Goal: Information Seeking & Learning: Learn about a topic

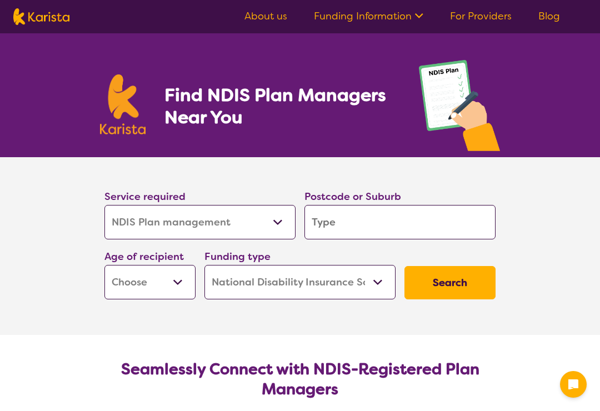
select select "NDIS Plan management"
select select "NDIS"
select select "NDIS Plan management"
select select "NDIS"
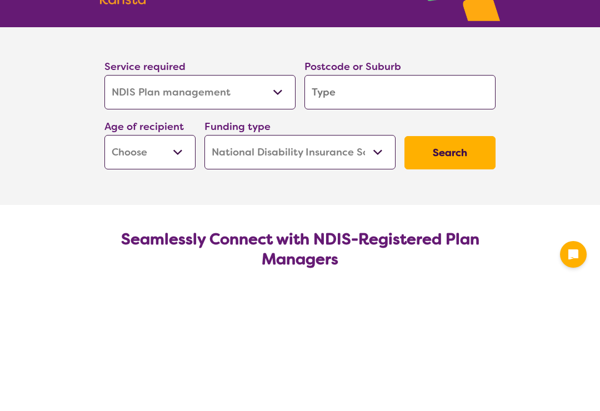
scroll to position [130, 0]
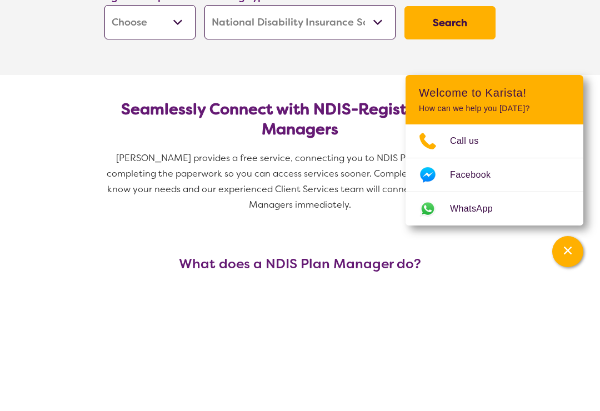
type input "3"
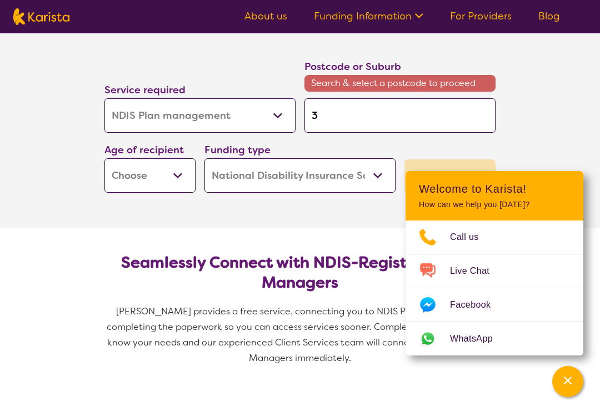
click at [388, 119] on input "3" at bounding box center [399, 115] width 191 height 34
type input "37"
type input "379"
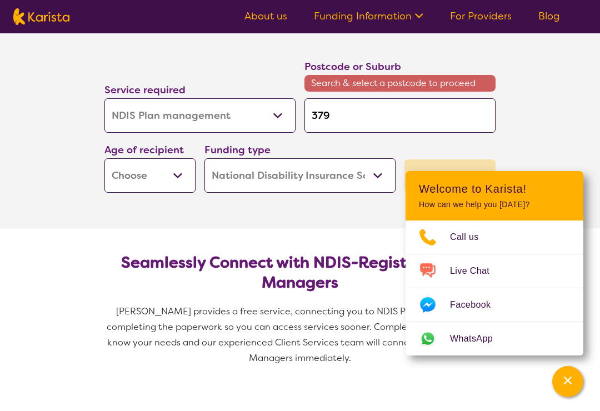
type input "3796"
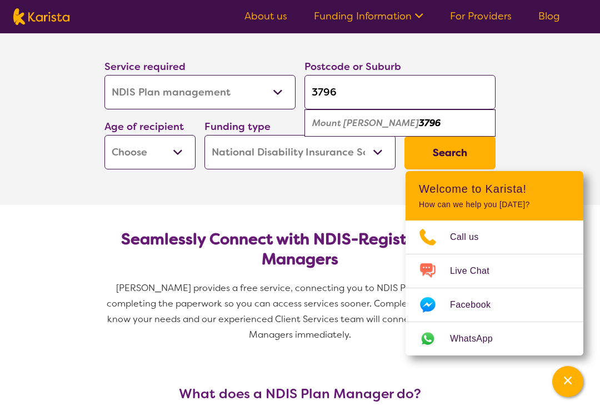
type input "3796"
click at [419, 123] on em "3796" at bounding box center [430, 123] width 22 height 12
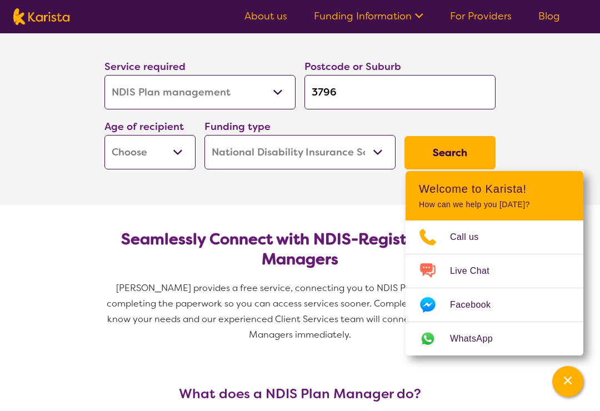
click at [185, 153] on select "Early Childhood - 0 to 9 Child - 10 to 11 Adolescent - 12 to 17 Adult - 18 to 6…" at bounding box center [149, 152] width 91 height 34
select select "AD"
click at [368, 158] on select "Home Care Package (HCP) National Disability Insurance Scheme (NDIS) I don't know" at bounding box center [299, 152] width 191 height 34
click at [458, 153] on button "Search" at bounding box center [449, 152] width 91 height 33
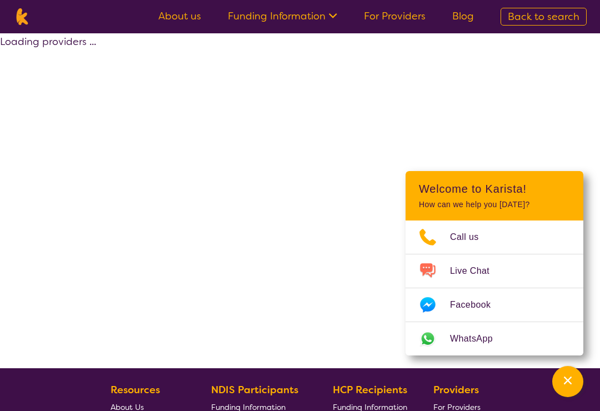
select select "by_score"
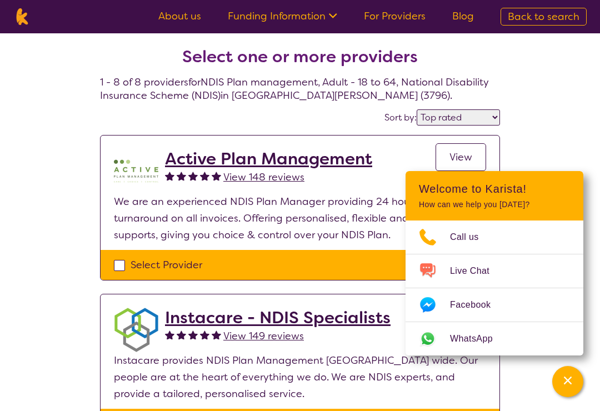
click at [485, 113] on select "Highly reviewed Top rated" at bounding box center [457, 117] width 83 height 16
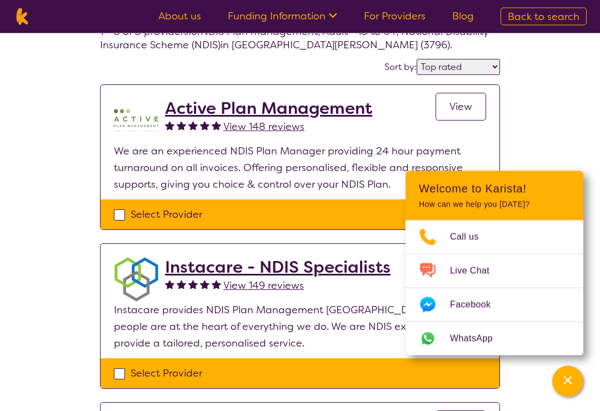
scroll to position [51, 0]
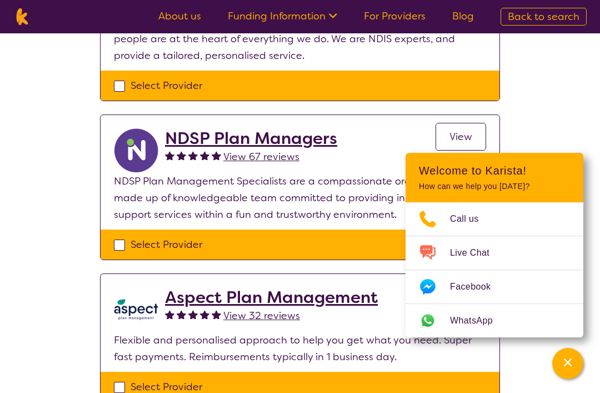
select select "NDIS Plan management"
select select "AD"
select select "NDIS"
select select "NDIS Plan management"
select select "AD"
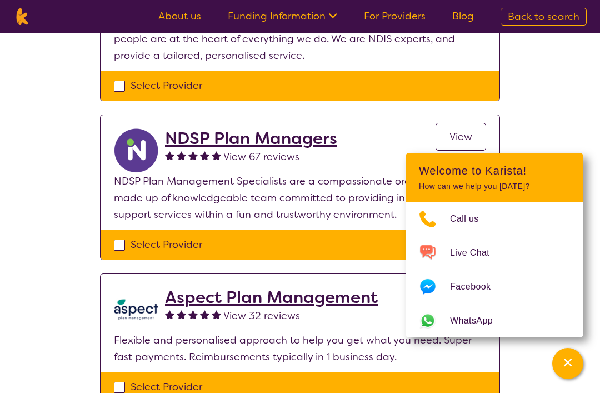
select select "NDIS"
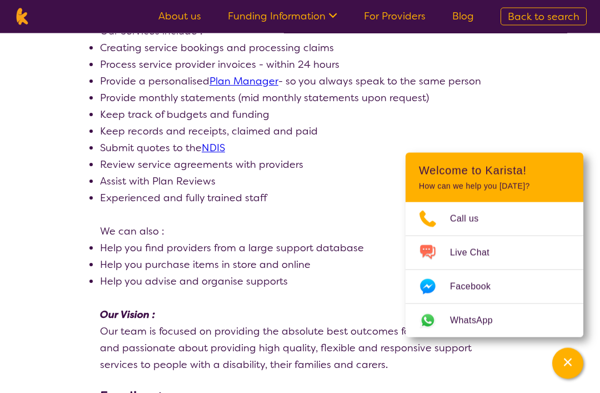
scroll to position [300, 0]
